Goal: Task Accomplishment & Management: Manage account settings

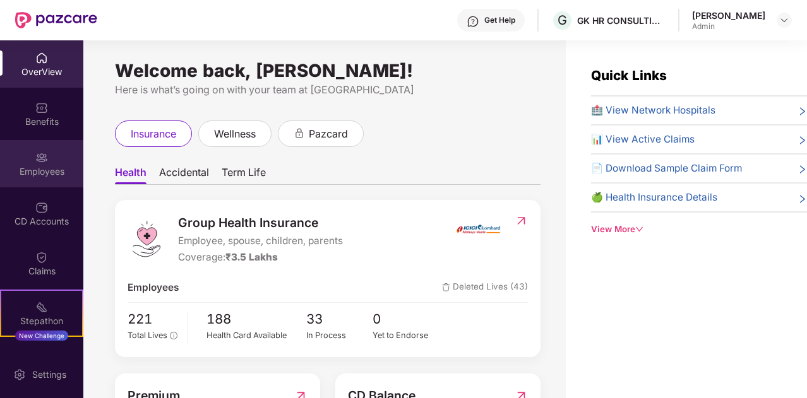
click at [49, 157] on div "Employees" at bounding box center [41, 163] width 83 height 47
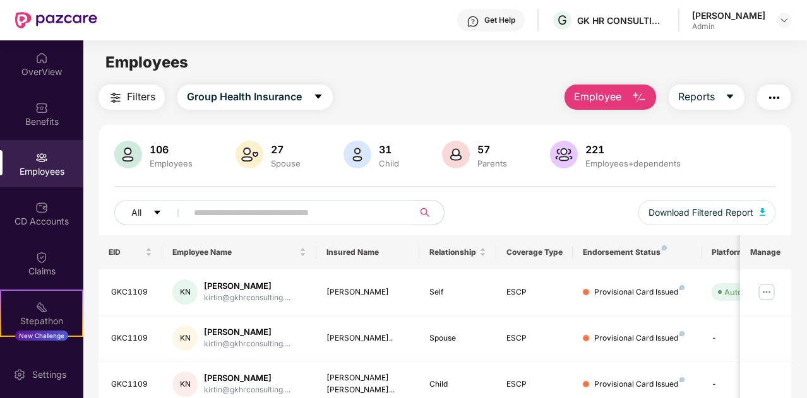
click at [276, 214] on input "text" at bounding box center [295, 212] width 203 height 19
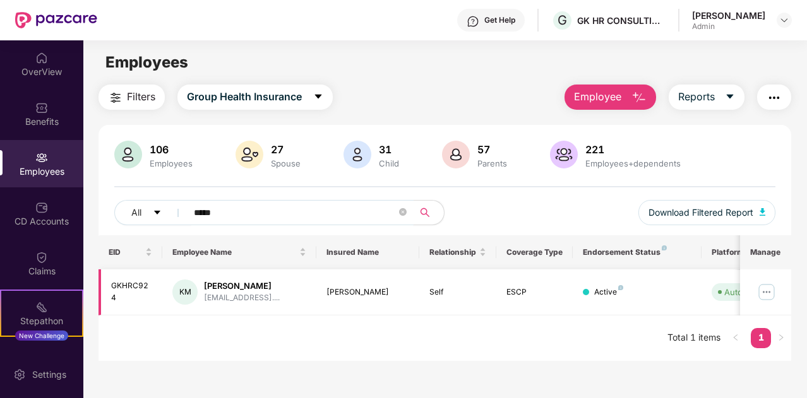
type input "*****"
click at [761, 292] on img at bounding box center [766, 292] width 20 height 20
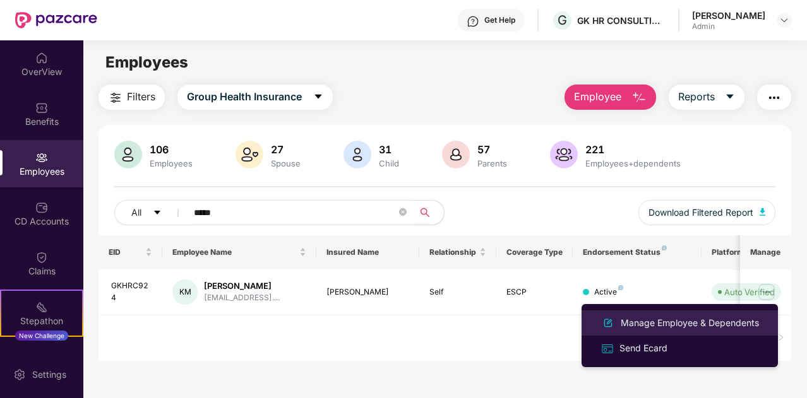
click at [673, 329] on div "Manage Employee & Dependents" at bounding box center [689, 323] width 143 height 14
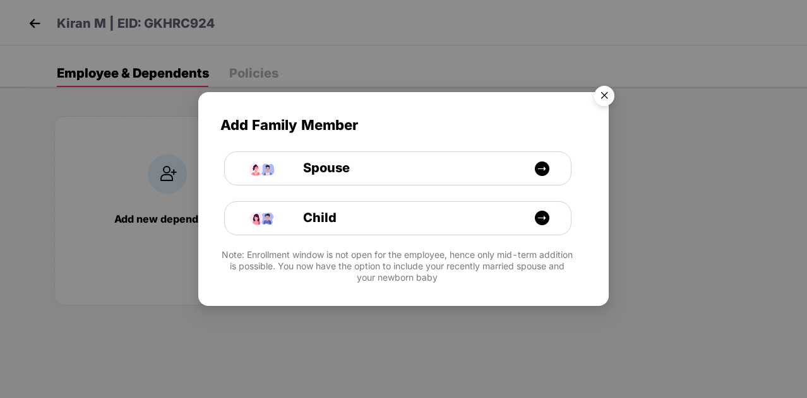
click at [605, 97] on img "Close" at bounding box center [603, 97] width 35 height 35
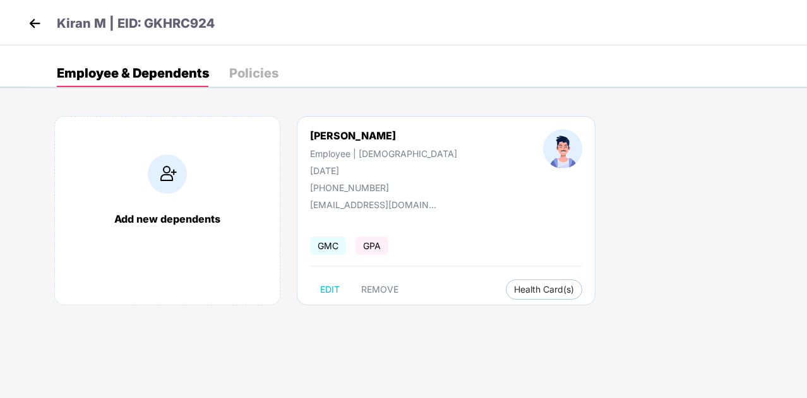
click at [246, 78] on div "Policies" at bounding box center [253, 73] width 49 height 13
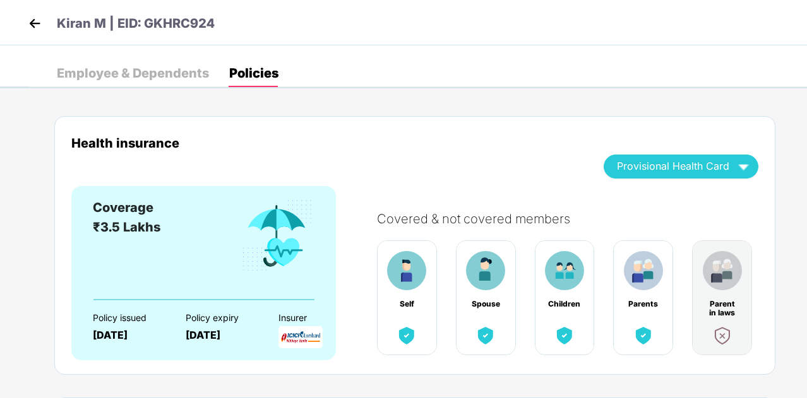
click at [112, 70] on div "Employee & Dependents" at bounding box center [133, 73] width 152 height 13
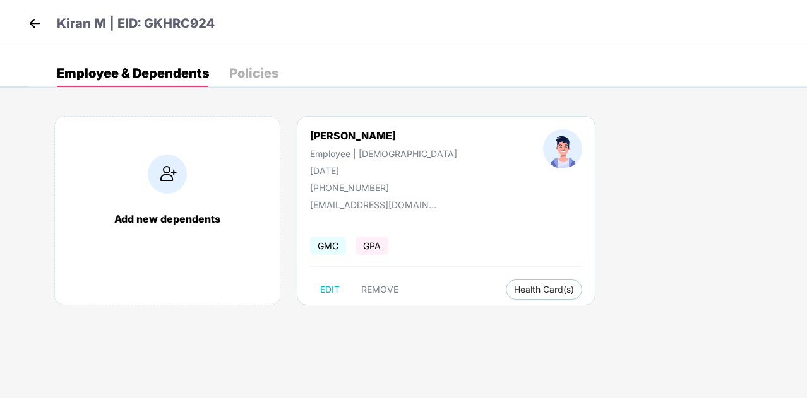
click at [334, 133] on div "[PERSON_NAME]" at bounding box center [383, 135] width 147 height 13
